Goal: Check status: Check status

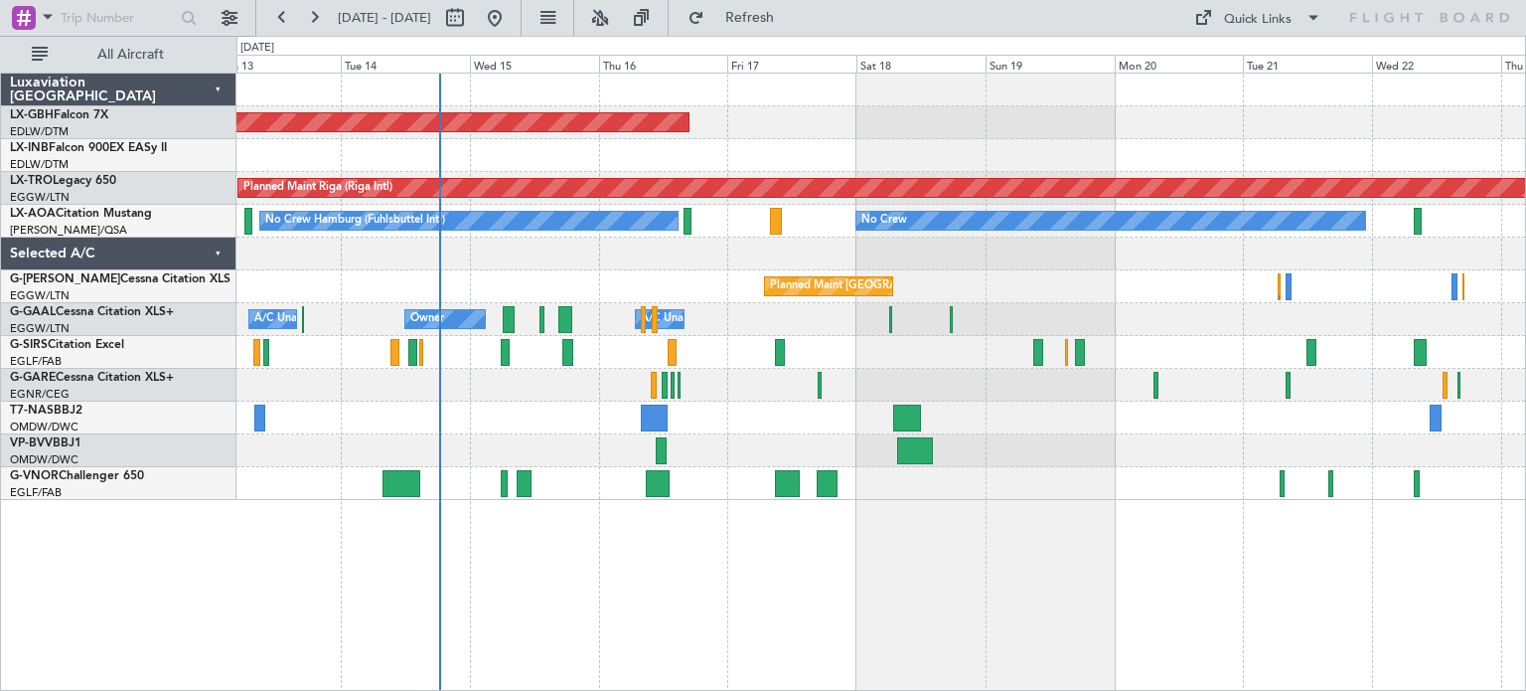
click at [763, 367] on div "Planned Maint Nurnberg Planned Maint [GEOGRAPHIC_DATA] (Riga Intl) No Crew Hamb…" at bounding box center [881, 287] width 1289 height 426
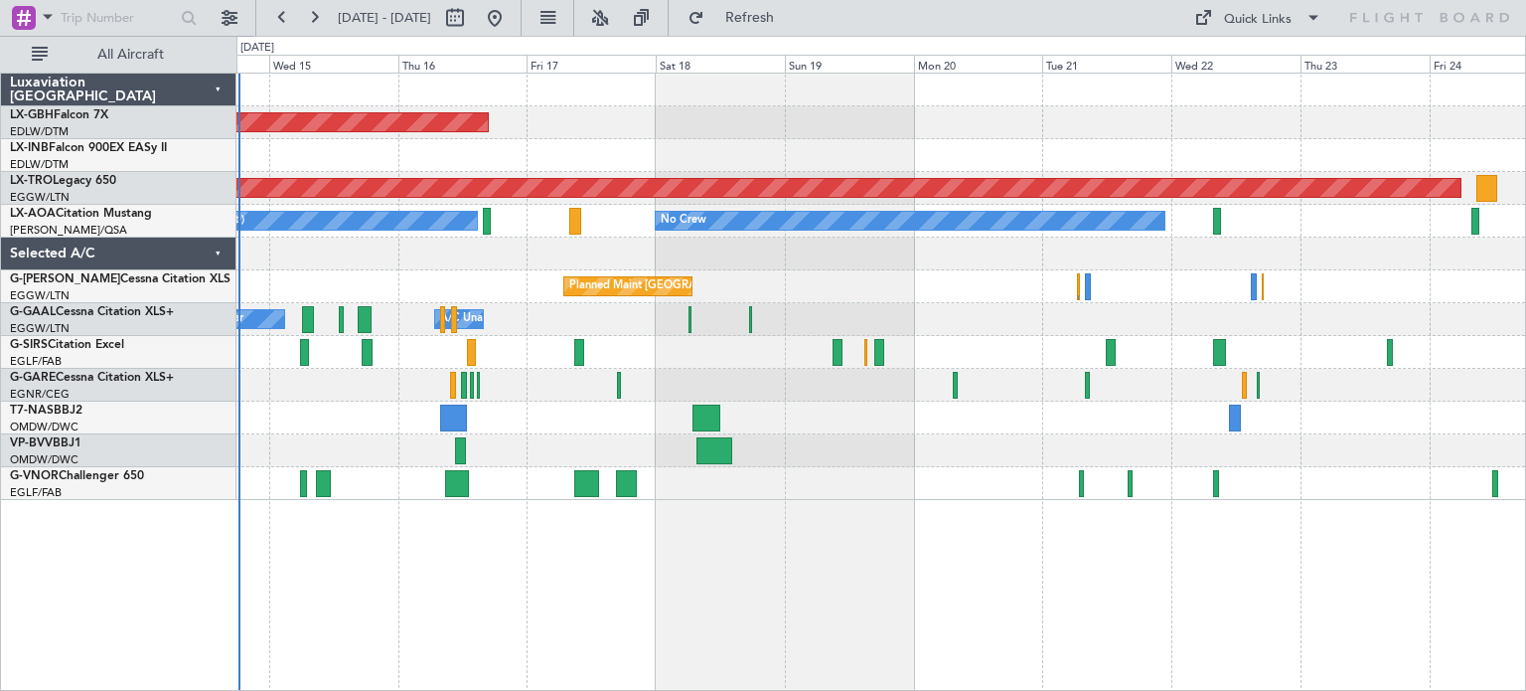
click at [1039, 403] on div "Planned Maint Nurnberg Planned Maint [GEOGRAPHIC_DATA] (Riga Intl) No Crew No C…" at bounding box center [881, 287] width 1289 height 426
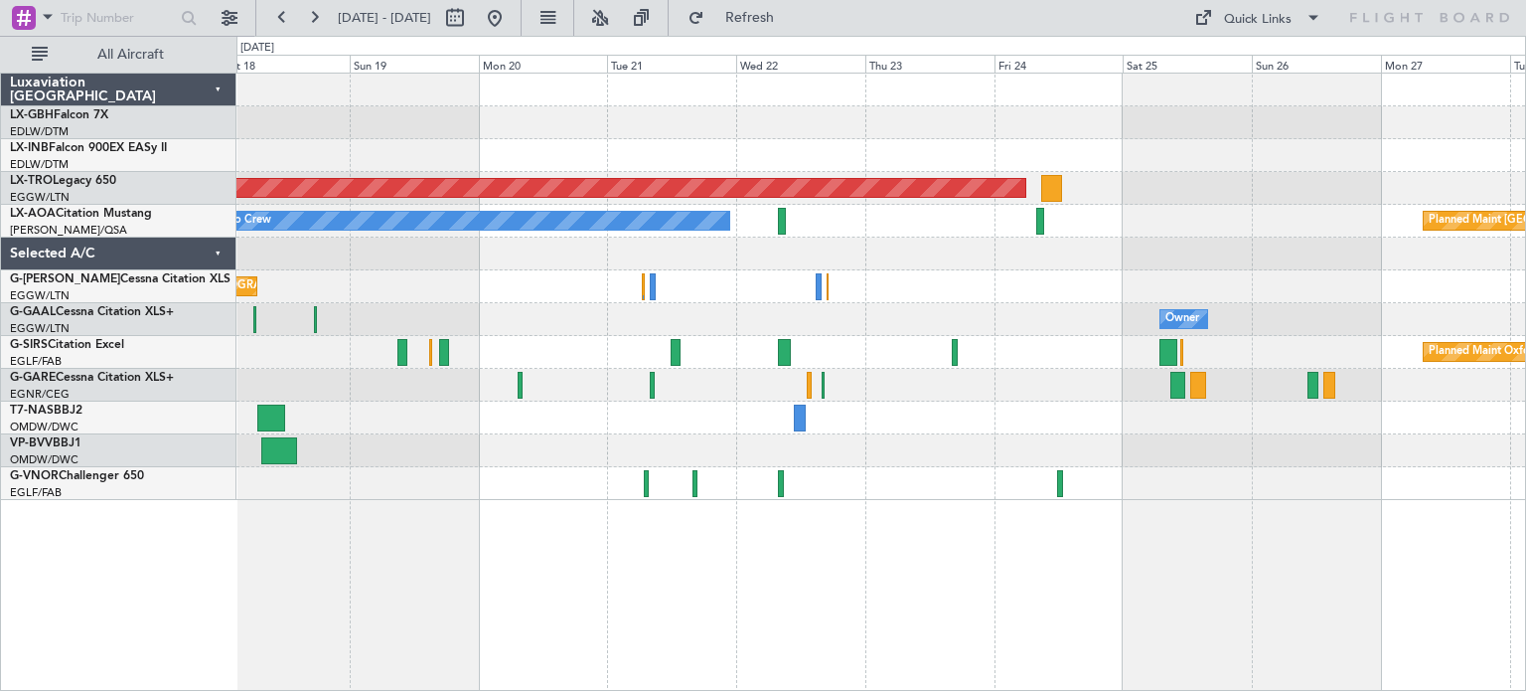
click at [706, 335] on div "Planned Maint Nurnberg Planned Maint [GEOGRAPHIC_DATA] (Riga Intl) No Crew Plan…" at bounding box center [881, 287] width 1289 height 426
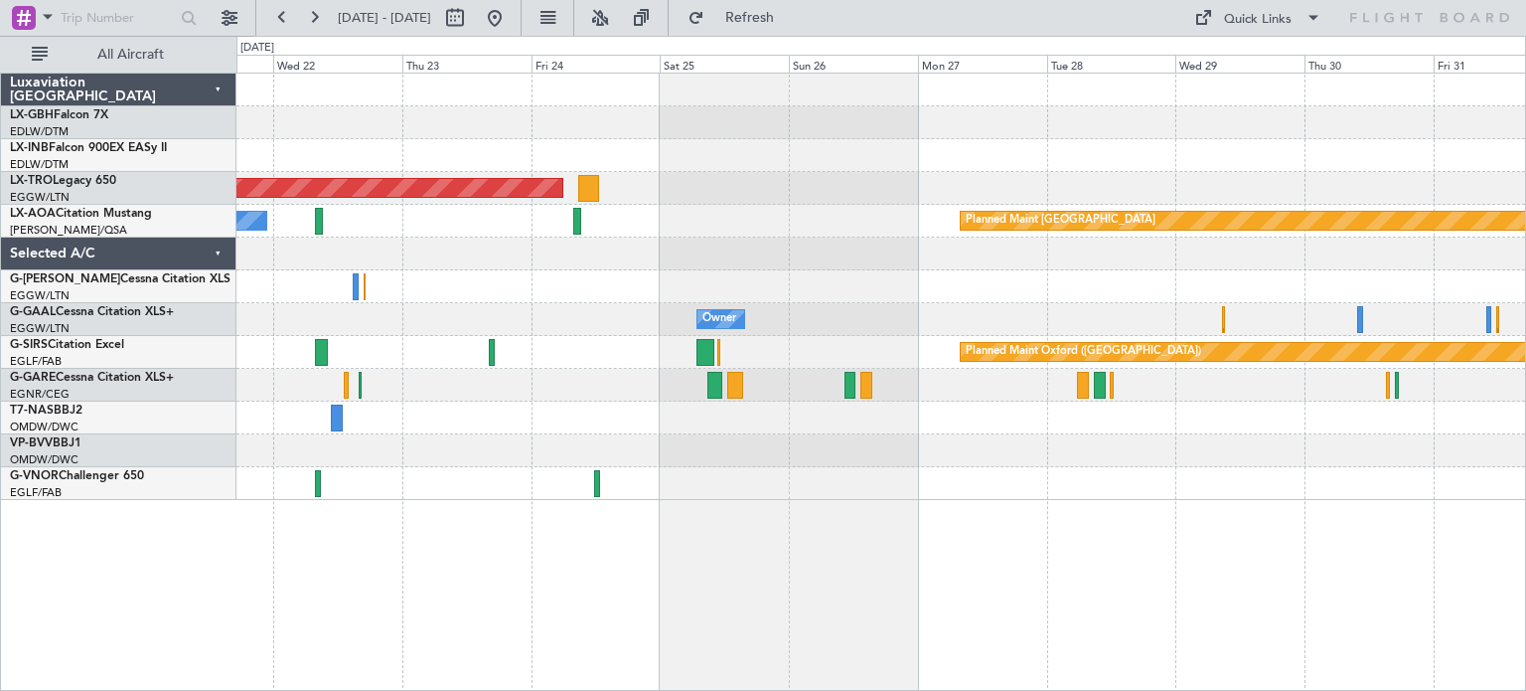
click at [643, 397] on div "Planned Maint Riga (Riga Intl) No Crew Planned Maint [GEOGRAPHIC_DATA] Owner Ow…" at bounding box center [881, 287] width 1289 height 426
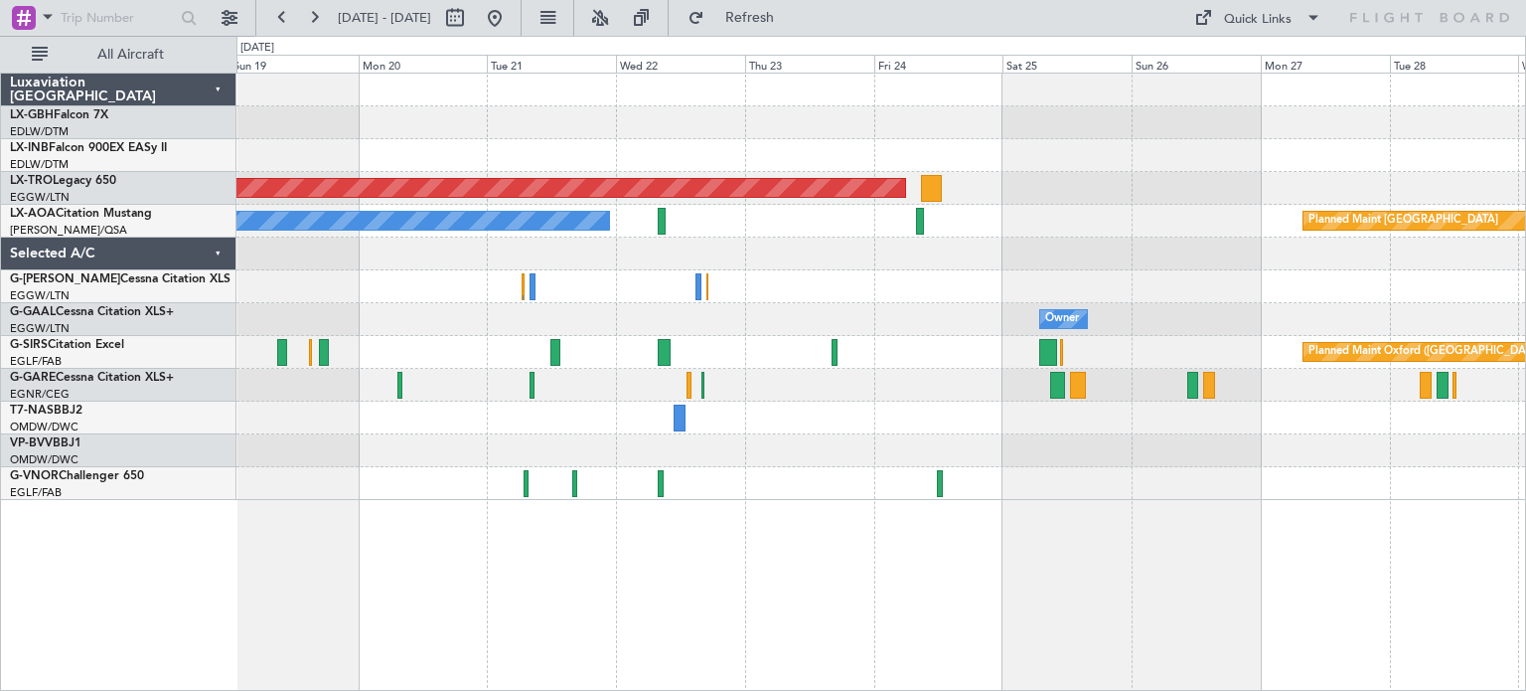
click at [1411, 665] on div "Planned Maint Nurnberg Planned Maint [GEOGRAPHIC_DATA] (Riga Intl) Planned Main…" at bounding box center [882, 382] width 1290 height 618
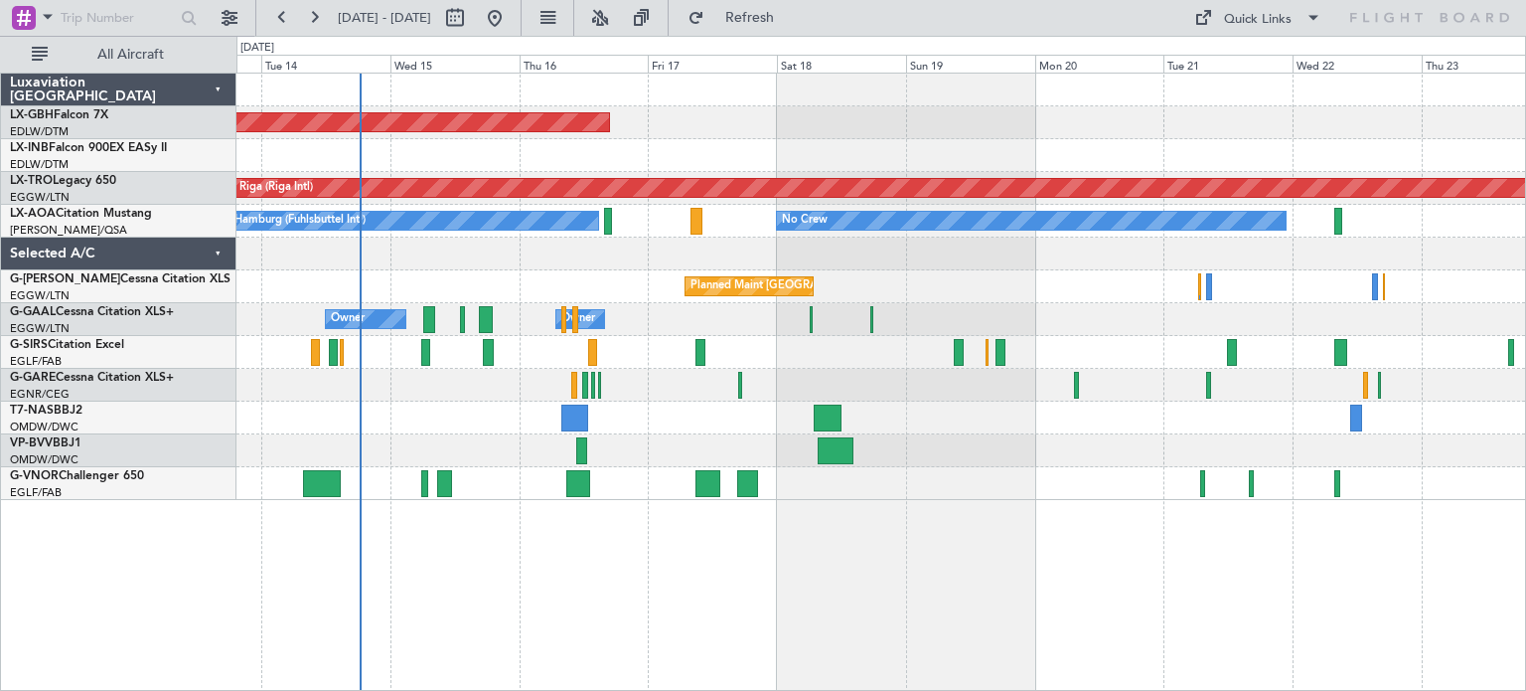
click at [987, 533] on div "Planned Maint Nurnberg Planned Maint [GEOGRAPHIC_DATA] (Riga Intl) No Crew No C…" at bounding box center [882, 382] width 1290 height 618
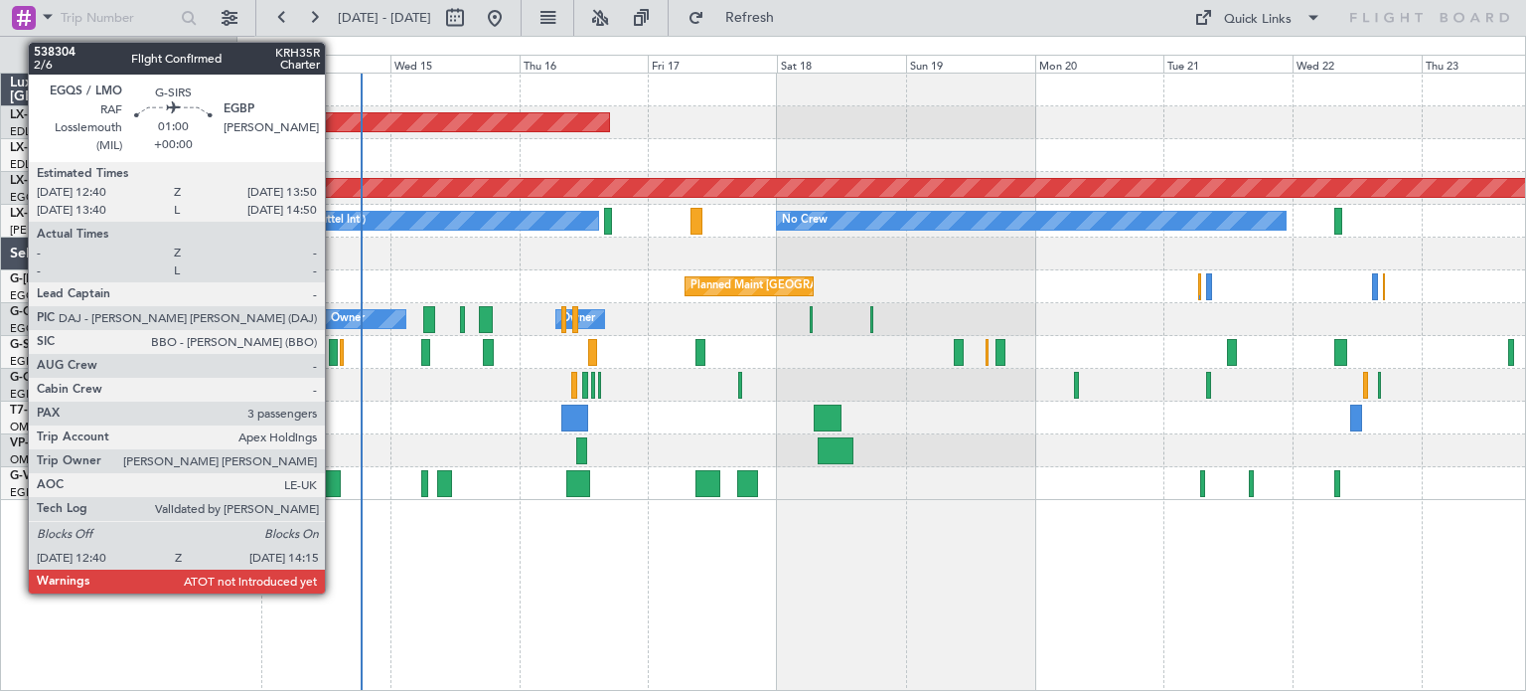
click at [334, 351] on div at bounding box center [333, 352] width 9 height 27
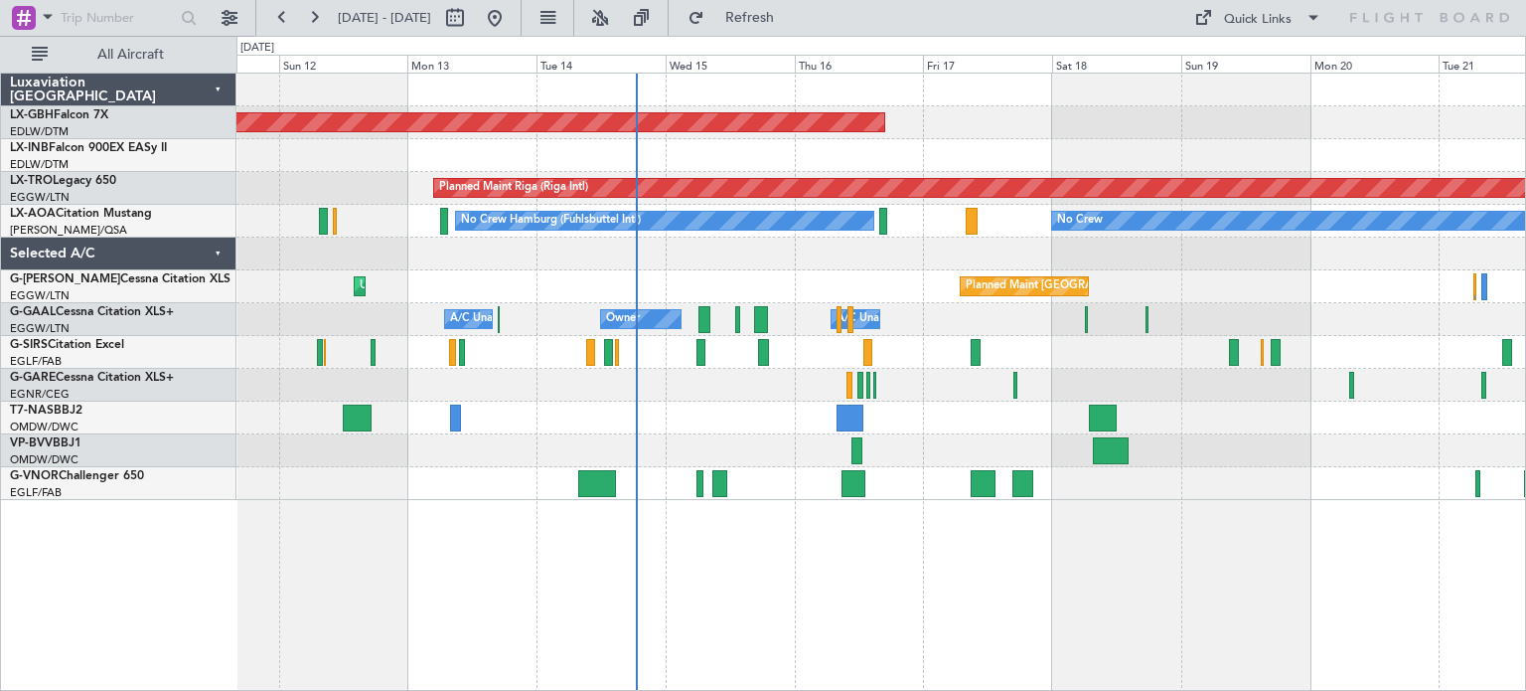
click at [680, 298] on div "Planned Maint [GEOGRAPHIC_DATA] ([GEOGRAPHIC_DATA]) Unplanned Maint [GEOGRAPHIC…" at bounding box center [881, 286] width 1289 height 33
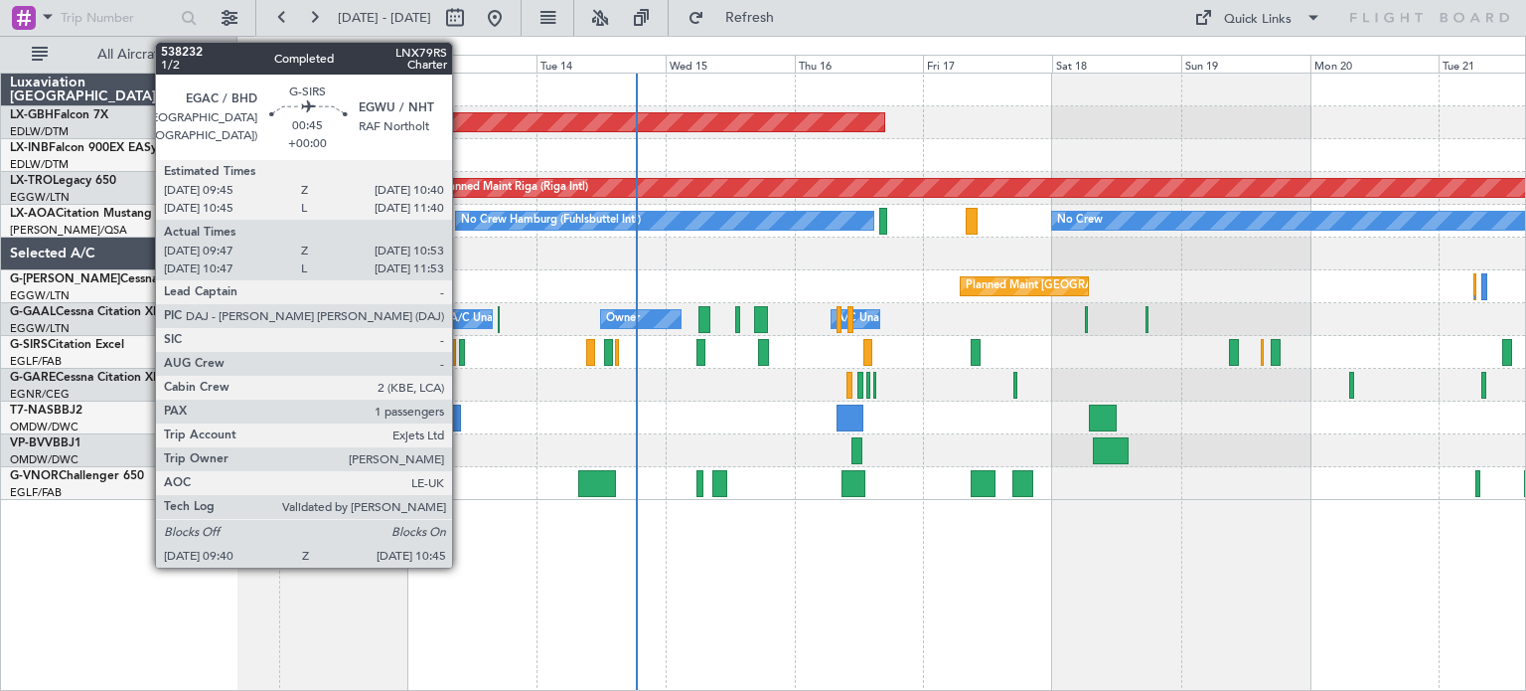
click at [461, 353] on div at bounding box center [462, 352] width 6 height 27
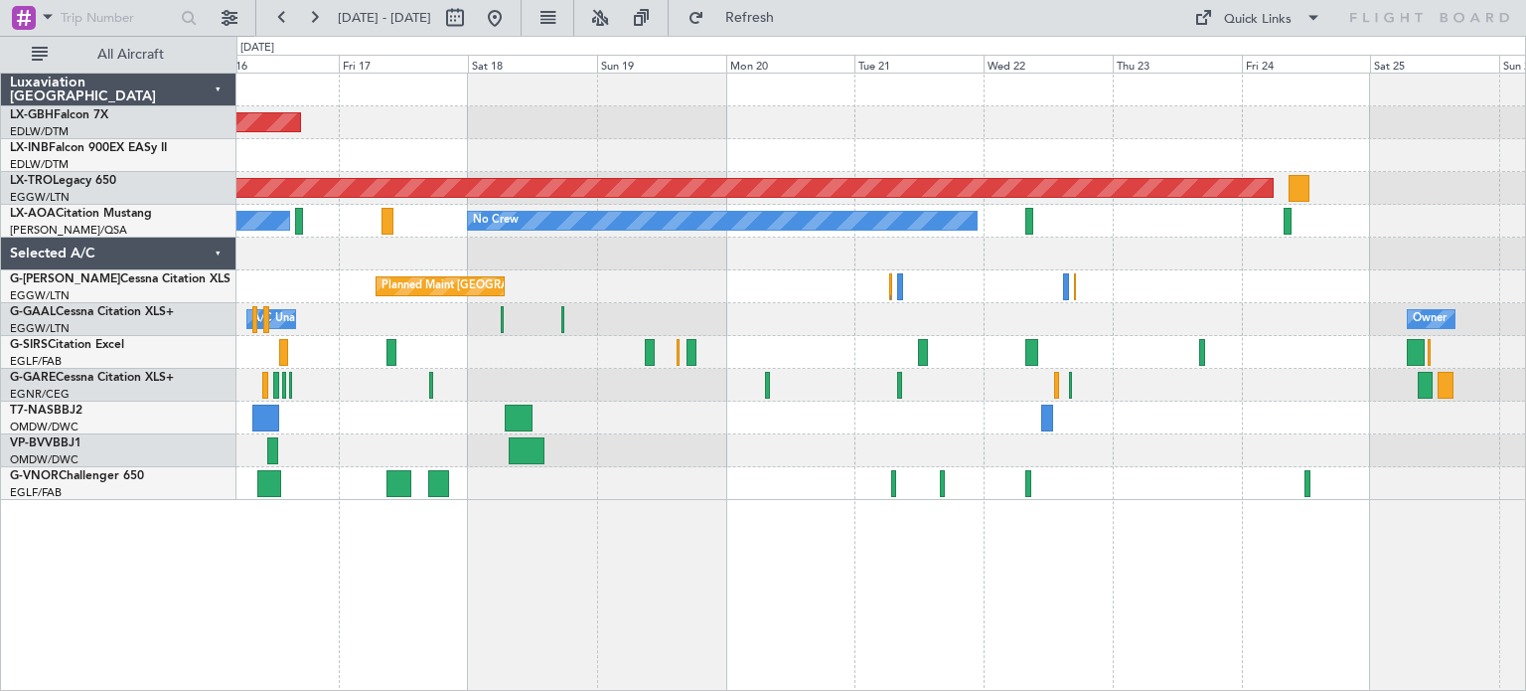
click at [757, 313] on div "Planned Maint Nurnberg Planned Maint [GEOGRAPHIC_DATA] (Riga Intl) No Crew No C…" at bounding box center [881, 287] width 1289 height 426
